Goal: Ask a question

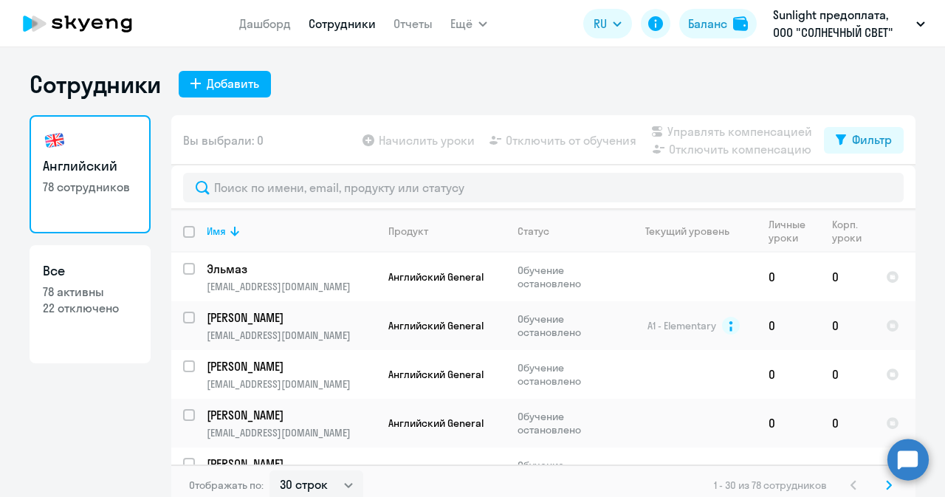
select select "30"
click at [908, 455] on circle at bounding box center [907, 458] width 41 height 41
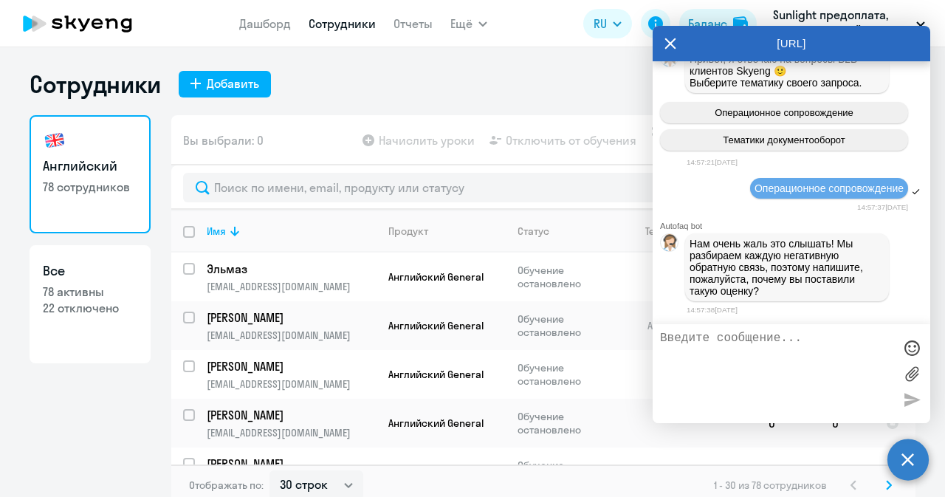
scroll to position [5726, 0]
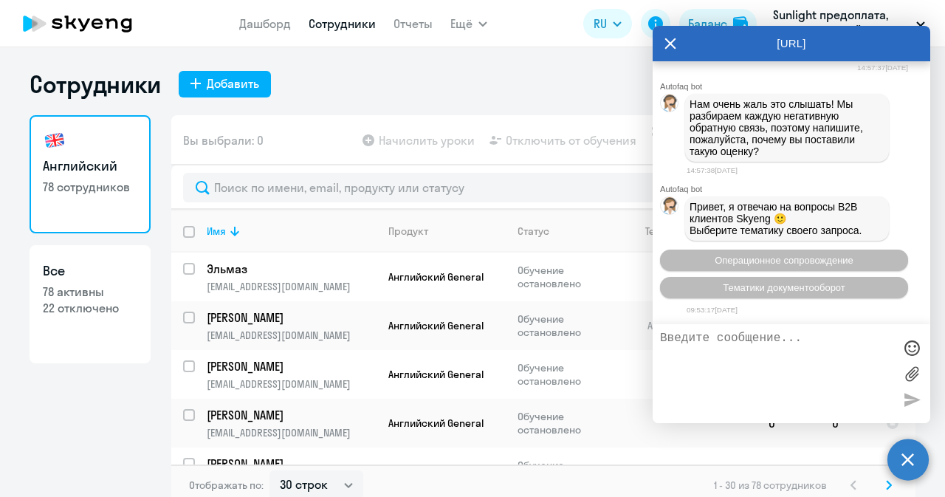
click at [850, 342] on textarea at bounding box center [776, 373] width 233 height 84
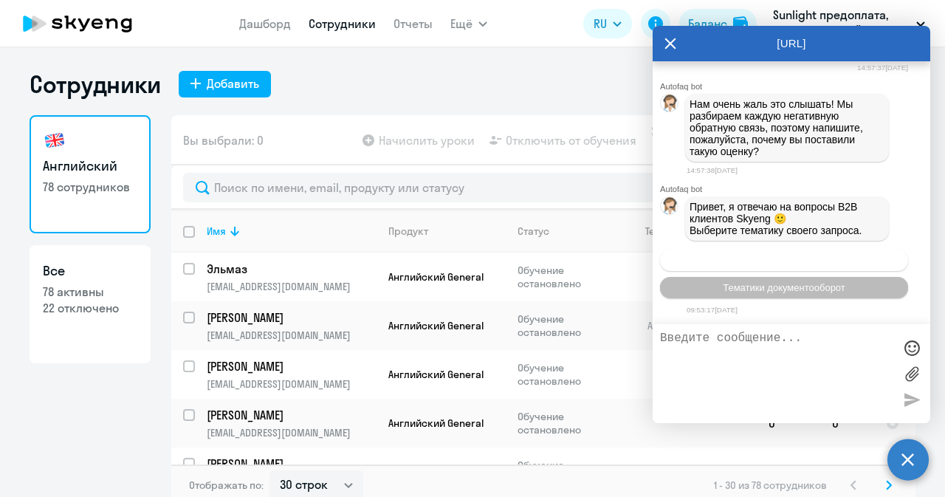
click at [832, 258] on span "Операционное сопровождение" at bounding box center [783, 260] width 139 height 11
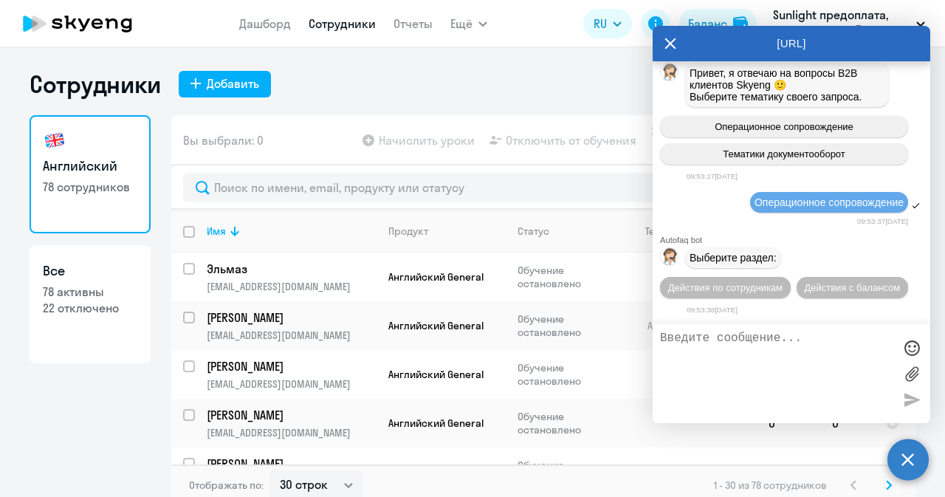
scroll to position [5889, 0]
click at [790, 277] on button "Действия по сотрудникам" at bounding box center [725, 287] width 131 height 21
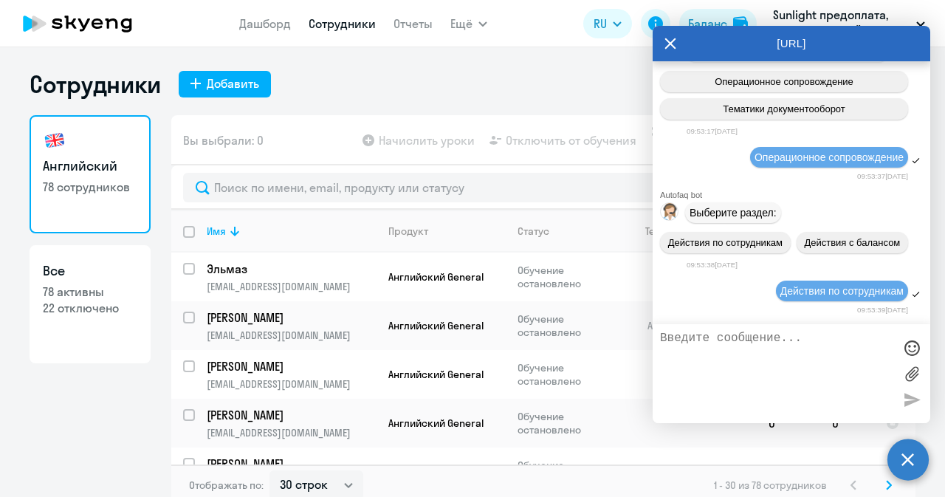
scroll to position [6111, 0]
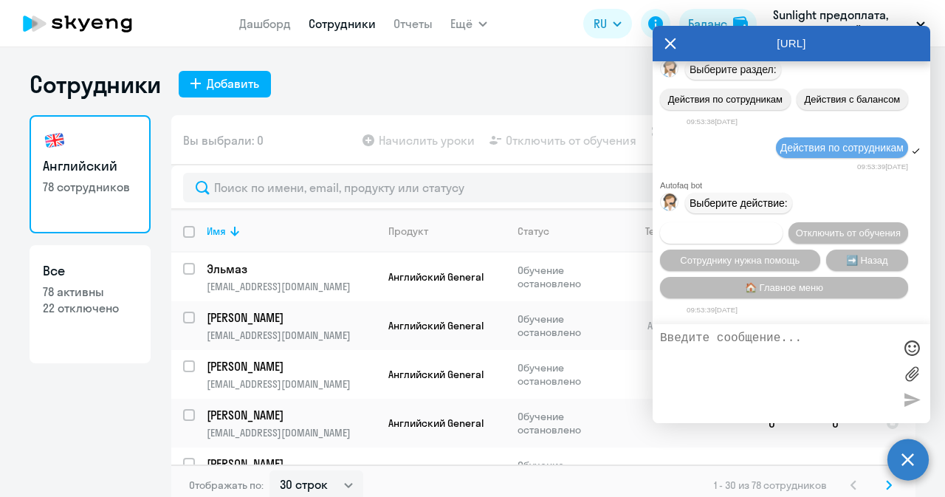
click at [775, 227] on span "Подключить к обучению" at bounding box center [721, 232] width 108 height 11
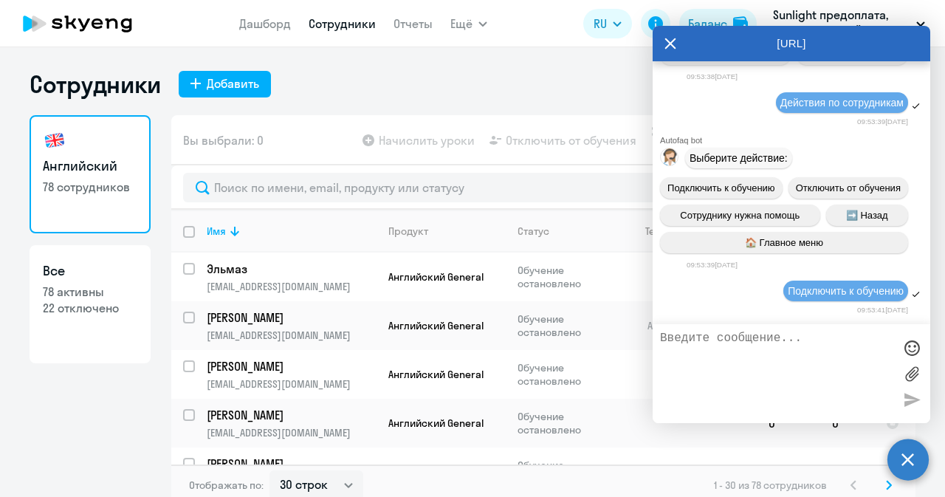
scroll to position [6303, 0]
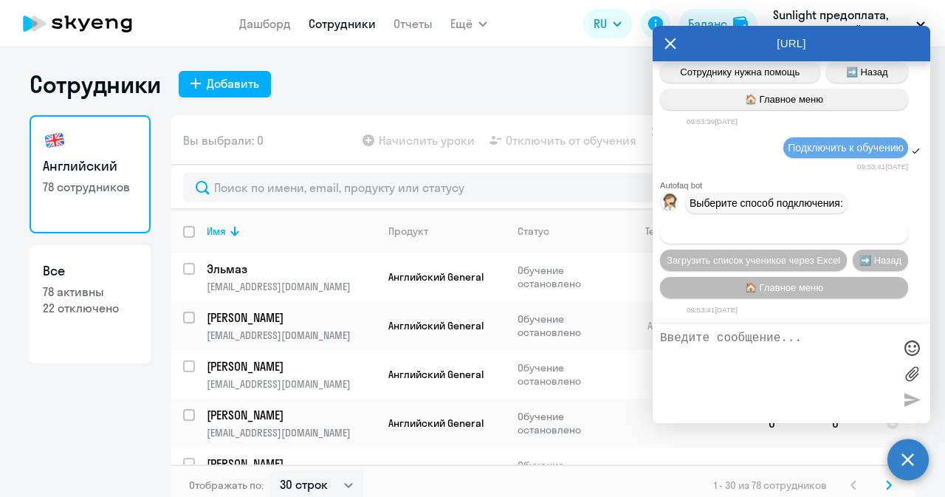
click at [804, 231] on span "Добавить учеников вручную" at bounding box center [783, 232] width 125 height 11
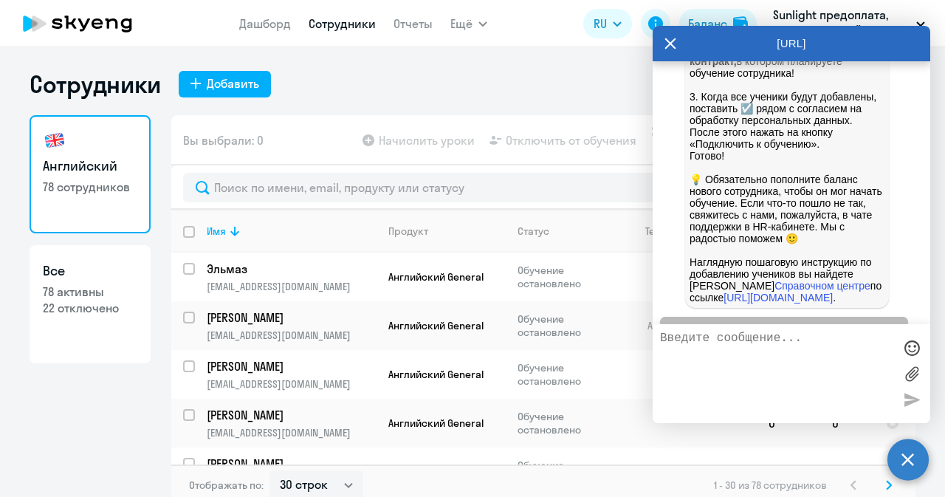
scroll to position [7035, 0]
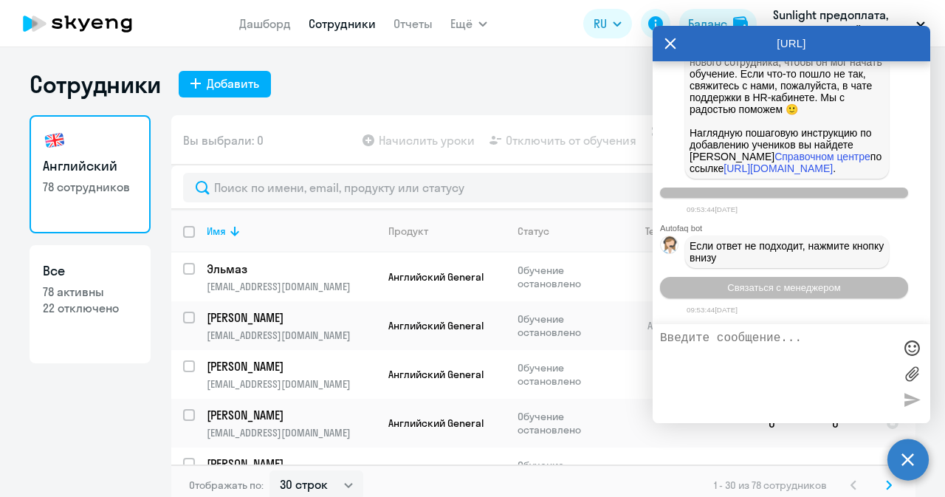
click at [791, 351] on textarea at bounding box center [776, 373] width 233 height 84
paste textarea "[PERSON_NAME]"
click at [856, 362] on textarea "Добрый день. Прошу переназначить тест сотруднику [PERSON_NAME]" at bounding box center [776, 373] width 233 height 84
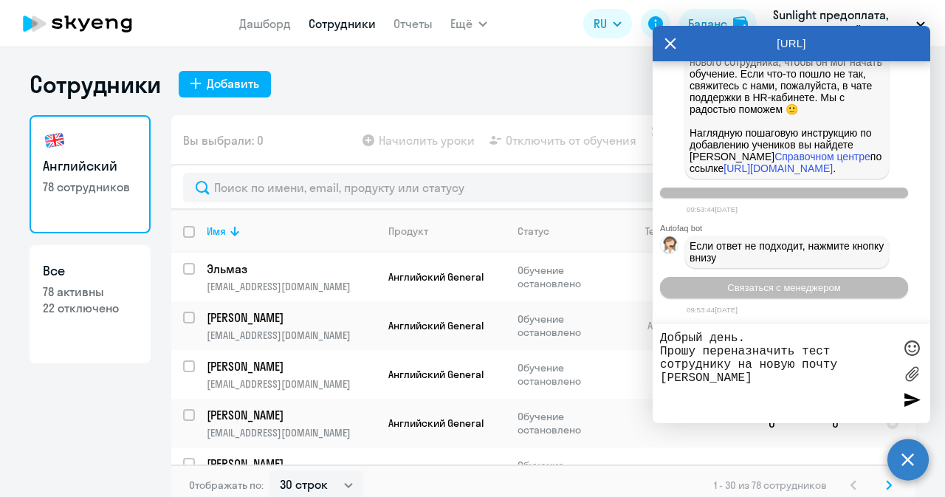
click at [741, 406] on textarea "Добрый день. Прошу переназначить тест сотруднику на новую почту [PERSON_NAME]" at bounding box center [776, 373] width 233 height 84
paste textarea "[EMAIL_ADDRESS][DOMAIN_NAME]"
type textarea "Добрый день. Прошу переназначить тест сотруднику на новую почту [PERSON_NAME] […"
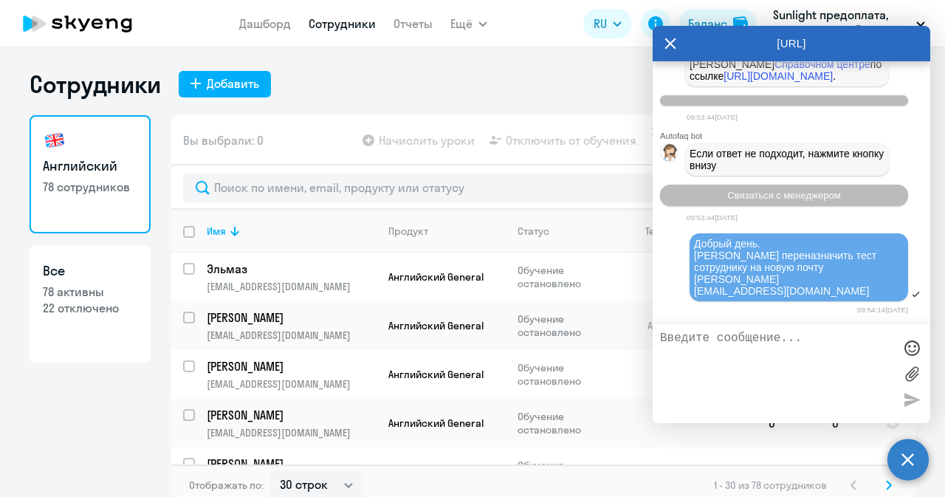
scroll to position [7128, 0]
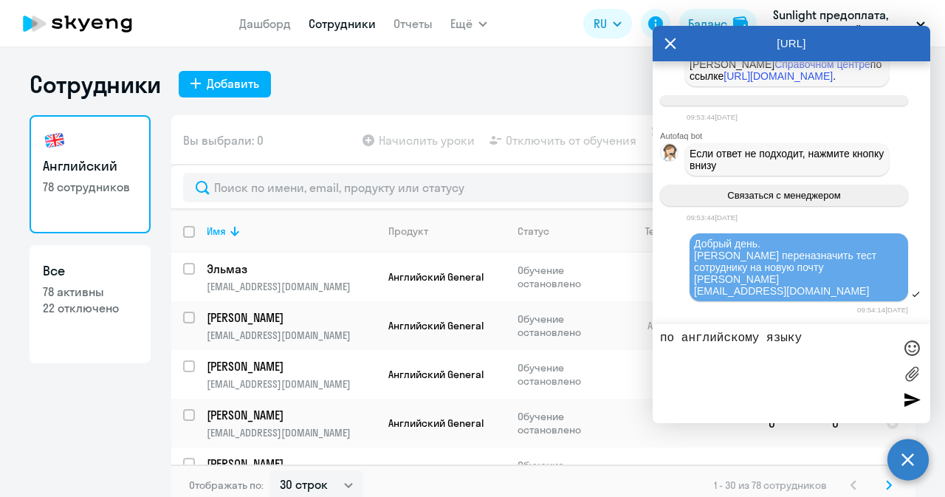
type textarea "по английскому языку"
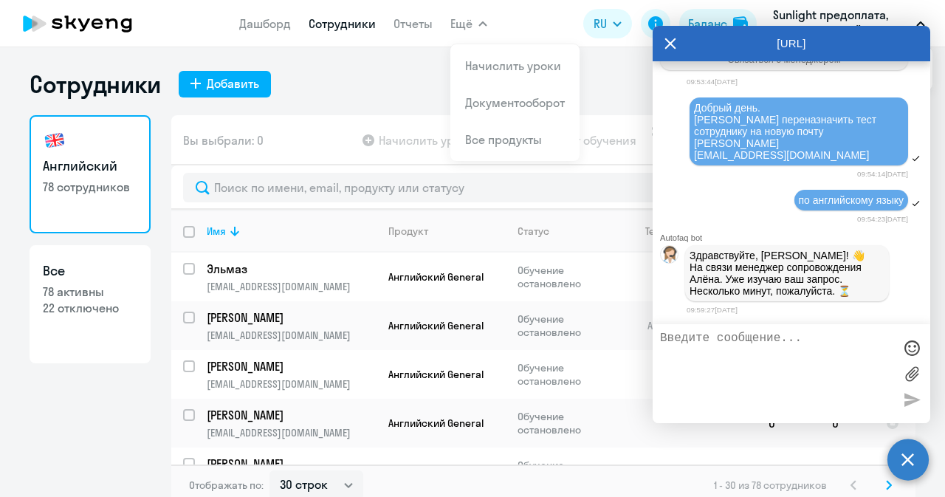
scroll to position [7269, 0]
